Goal: Task Accomplishment & Management: Use online tool/utility

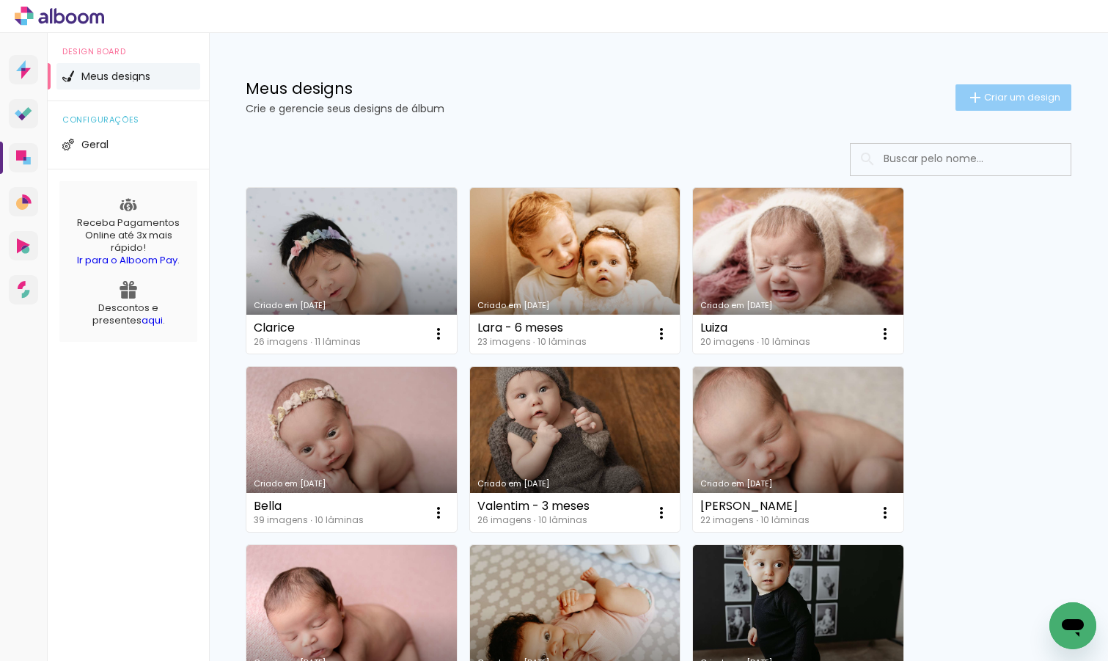
click at [987, 105] on paper-button "Criar um design" at bounding box center [1014, 97] width 116 height 26
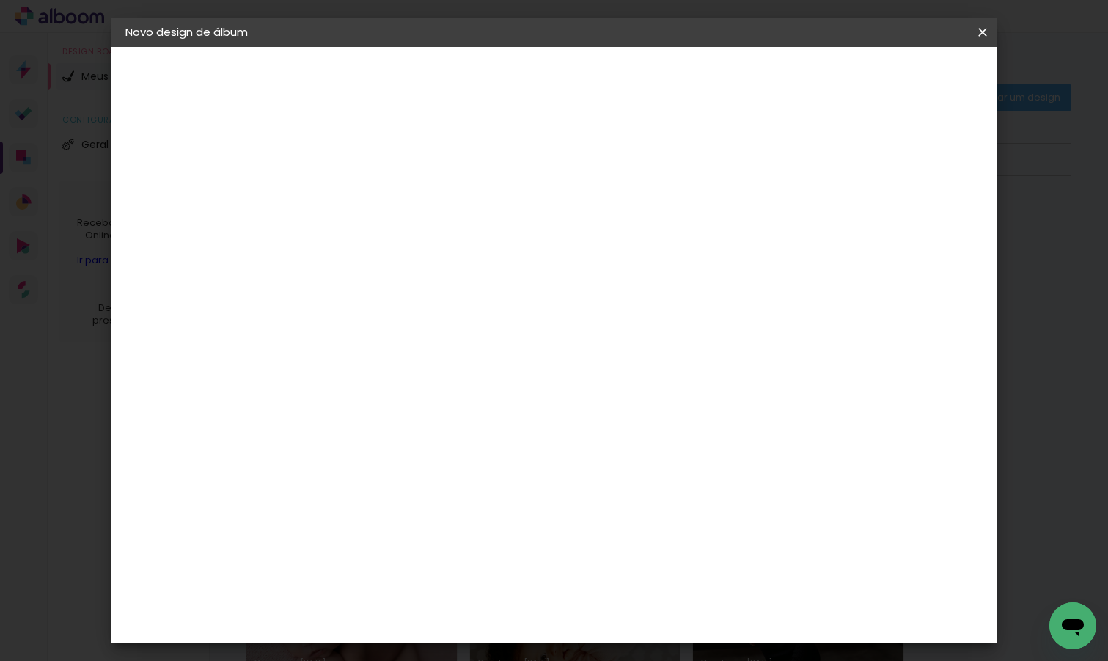
click at [365, 193] on input at bounding box center [365, 197] width 0 height 23
type input "Valentim 6 meses"
type paper-input "Valentim 6 meses"
click at [0, 0] on slot "Avançar" at bounding box center [0, 0] width 0 height 0
click at [403, 292] on paper-input-container at bounding box center [402, 279] width 158 height 33
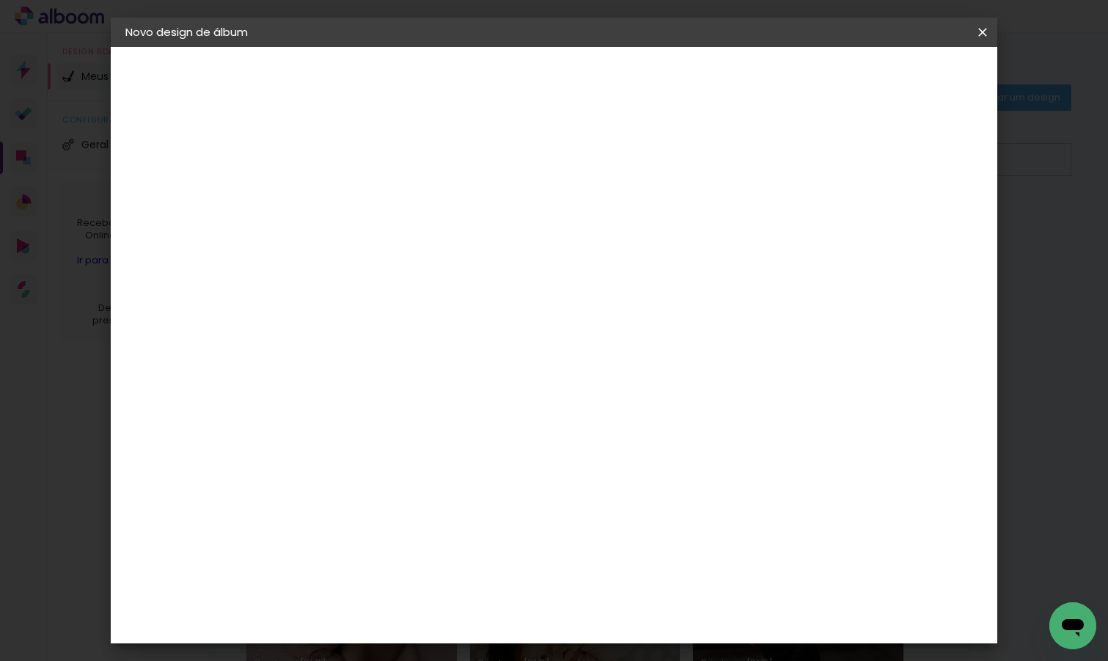
type input "dream"
type paper-input "dream"
click at [371, 334] on div "DreambooksPro" at bounding box center [403, 332] width 95 height 12
click at [606, 69] on paper-button "Avançar" at bounding box center [570, 77] width 72 height 25
click at [423, 248] on input "text" at bounding box center [393, 255] width 57 height 23
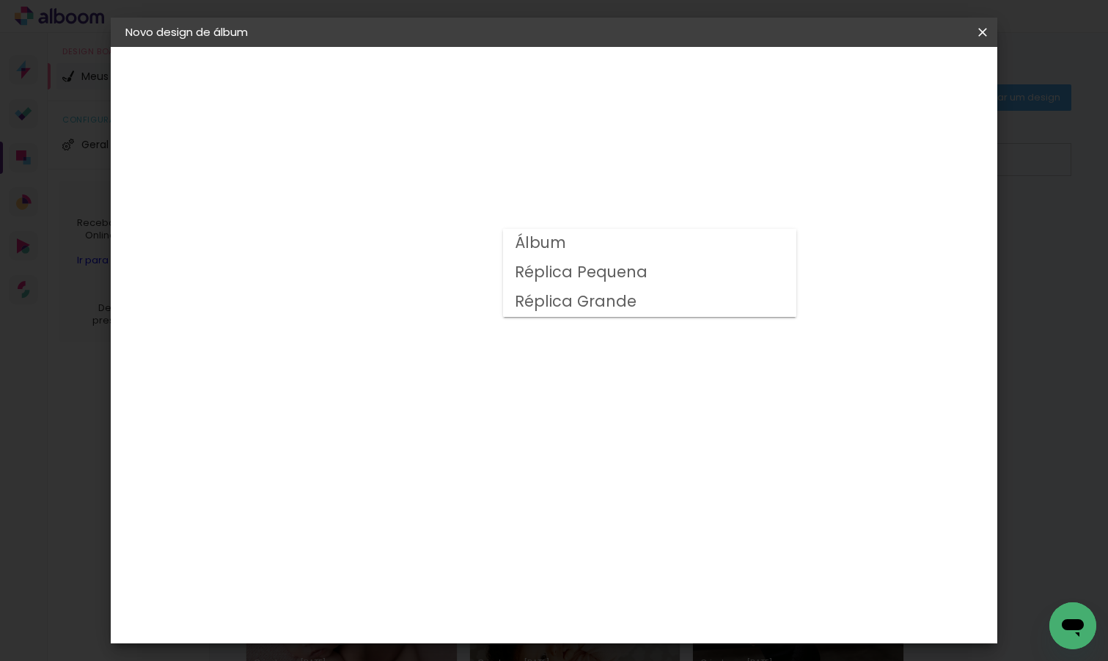
click at [715, 246] on paper-item "Álbum" at bounding box center [649, 243] width 293 height 29
type input "Álbum"
click at [464, 467] on span "25 × 25" at bounding box center [430, 482] width 68 height 30
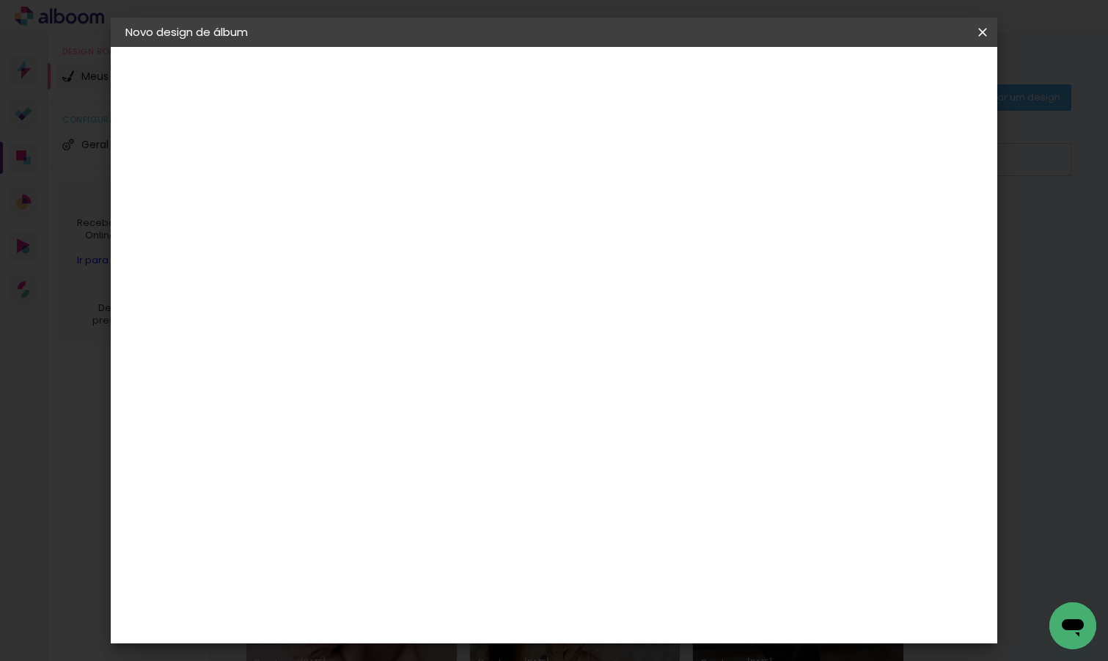
click at [0, 0] on slot "Avançar" at bounding box center [0, 0] width 0 height 0
click at [891, 73] on span "Iniciar design" at bounding box center [857, 78] width 67 height 10
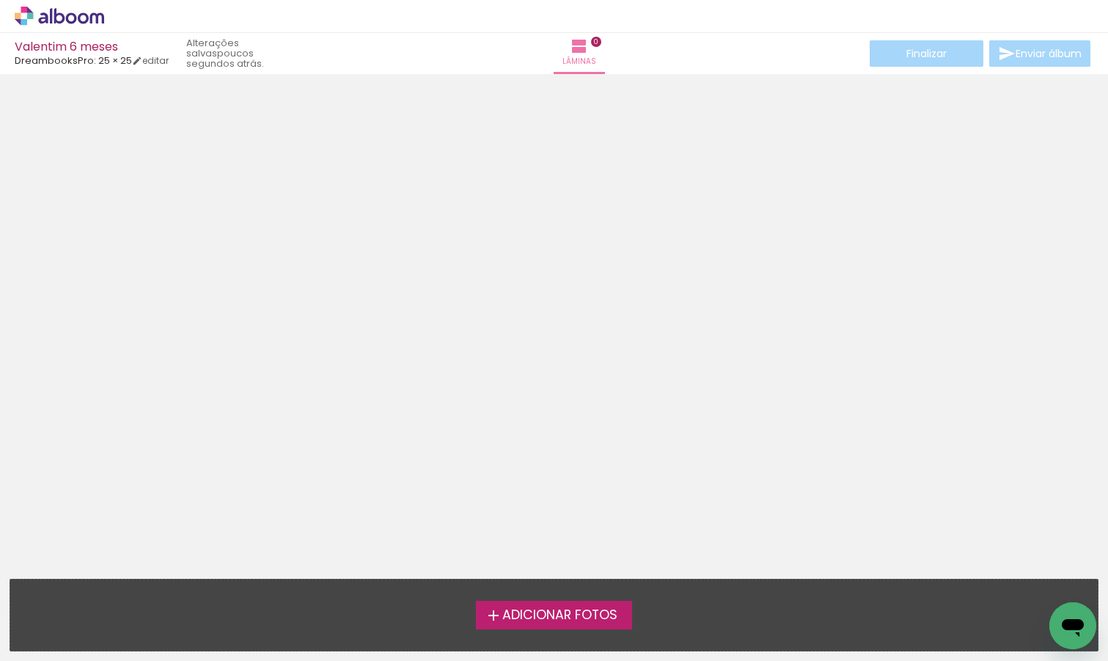
click at [562, 615] on span "Adicionar Fotos" at bounding box center [559, 615] width 115 height 13
click at [0, 0] on input "file" at bounding box center [0, 0] width 0 height 0
